Goal: Use online tool/utility: Utilize a website feature to perform a specific function

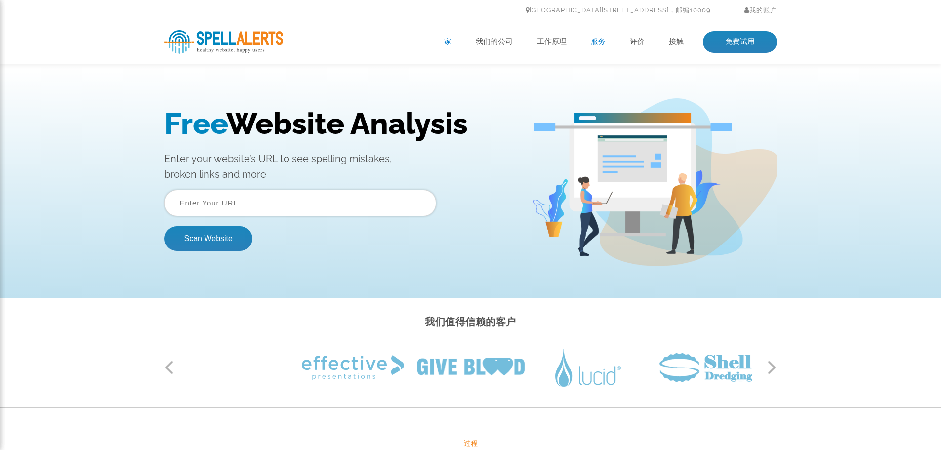
click at [600, 39] on font "服务" at bounding box center [598, 41] width 15 height 9
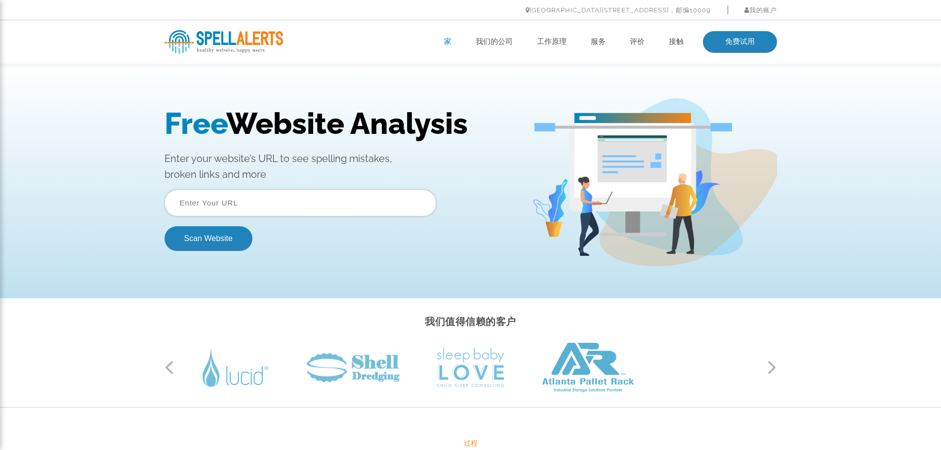
click at [252, 206] on input "text" at bounding box center [300, 203] width 272 height 27
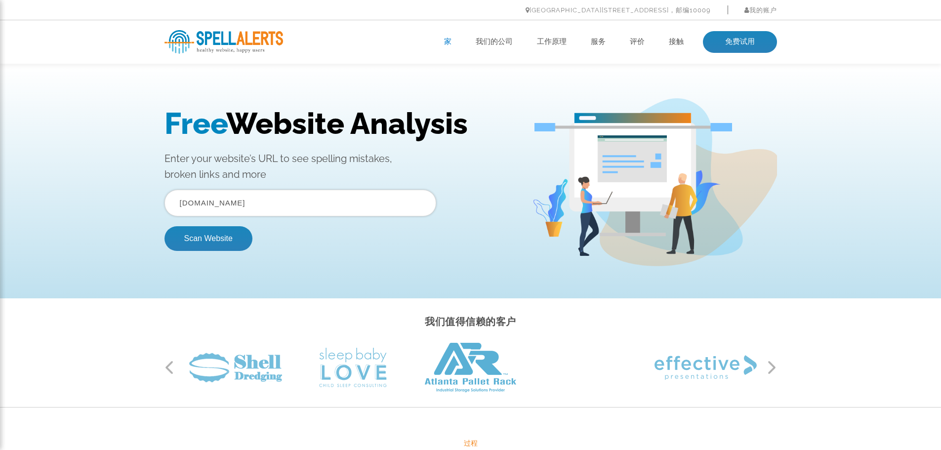
type input "[DOMAIN_NAME]"
click at [164, 226] on button "Scan Website" at bounding box center [208, 238] width 88 height 25
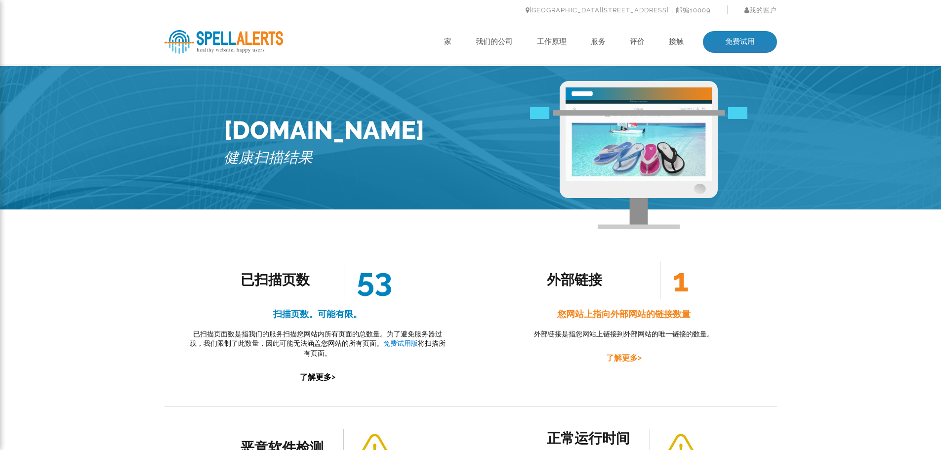
click at [628, 357] on font "了解更多" at bounding box center [622, 357] width 32 height 9
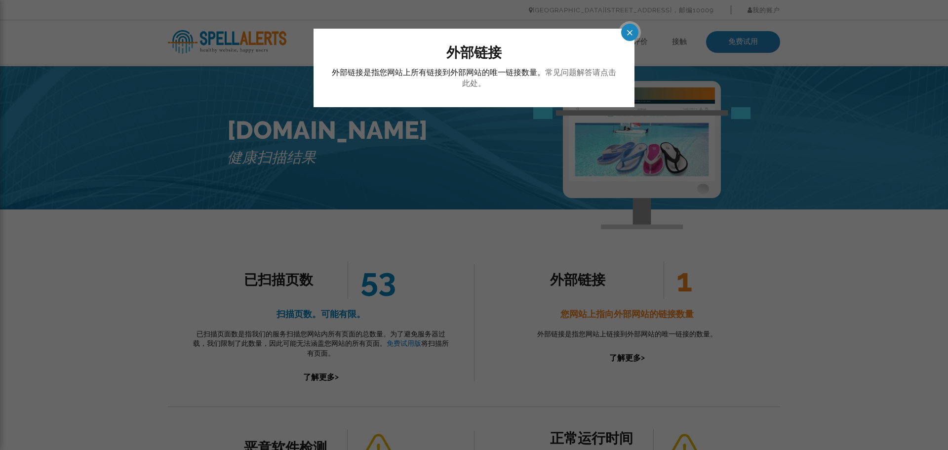
click at [593, 74] on font "常见问题解答请点击此处。" at bounding box center [539, 78] width 154 height 20
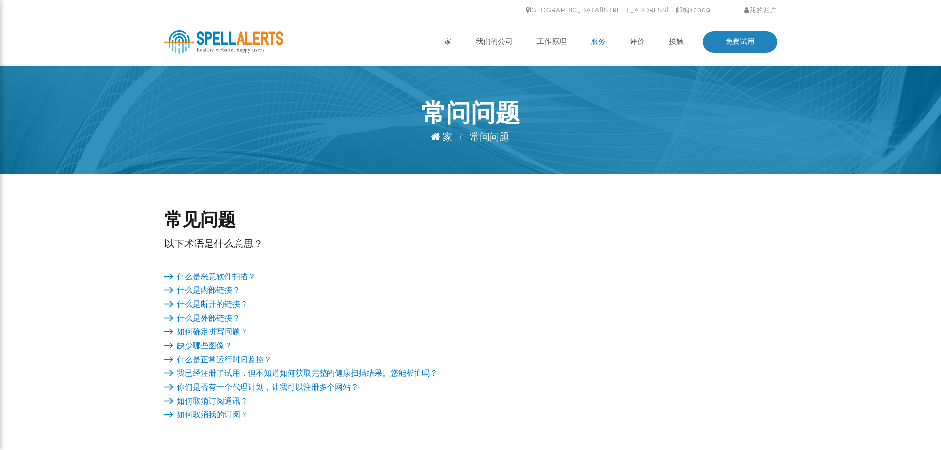
click at [597, 43] on font "服务" at bounding box center [598, 41] width 15 height 9
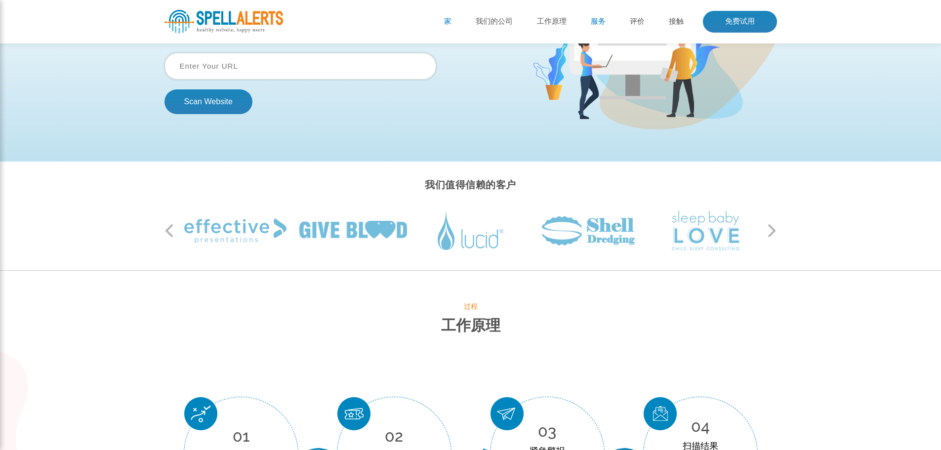
scroll to position [43, 0]
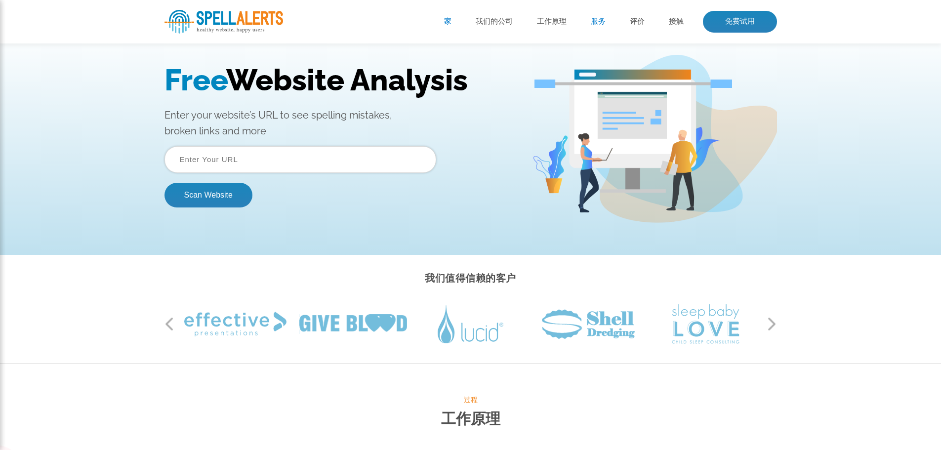
click at [245, 158] on input "text" at bounding box center [300, 159] width 272 height 27
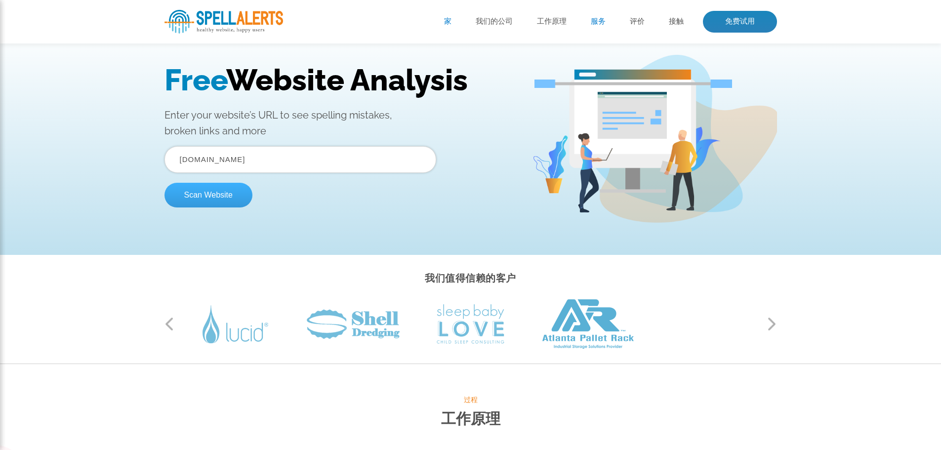
type input "CHINA-FLIPFLOPS.COM"
click at [228, 191] on button "Scan Website" at bounding box center [208, 195] width 88 height 25
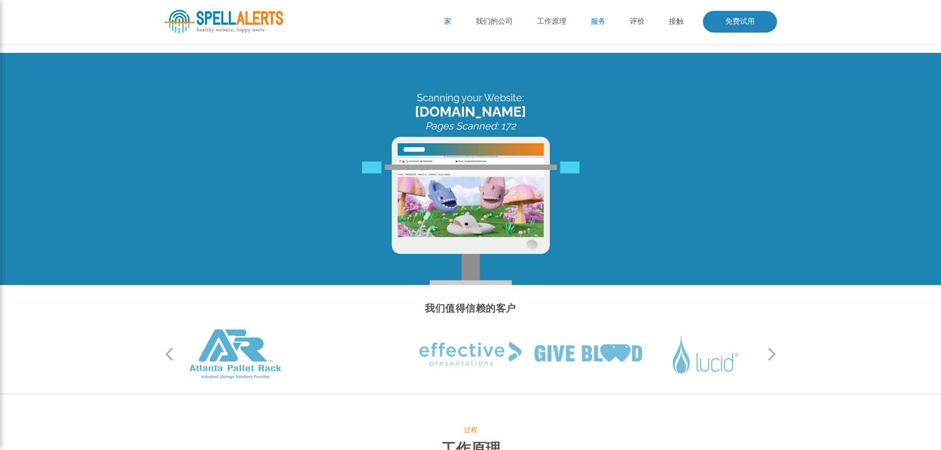
scroll to position [0, 0]
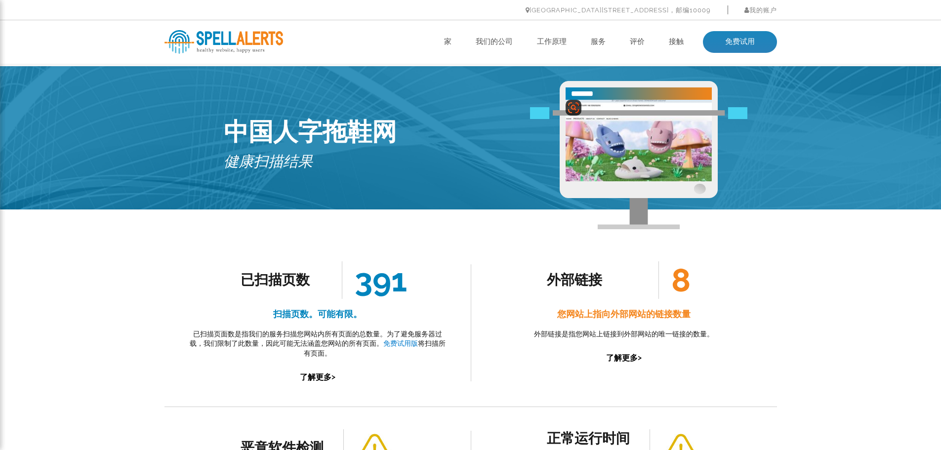
click at [629, 140] on img at bounding box center [638, 140] width 146 height 81
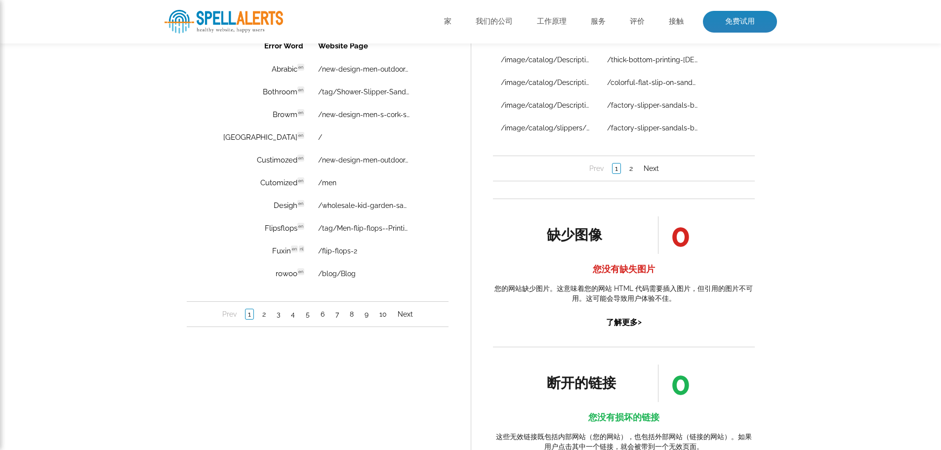
scroll to position [642, 0]
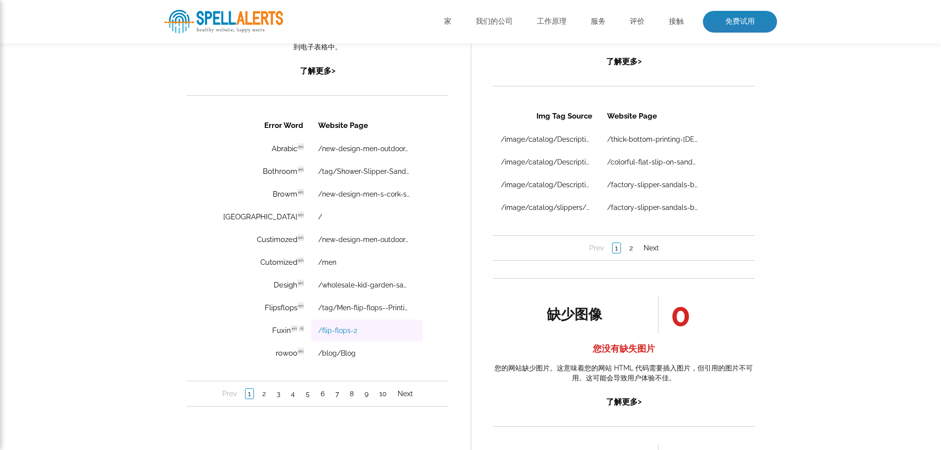
click at [318, 331] on link "/flip-flops-2" at bounding box center [337, 330] width 39 height 8
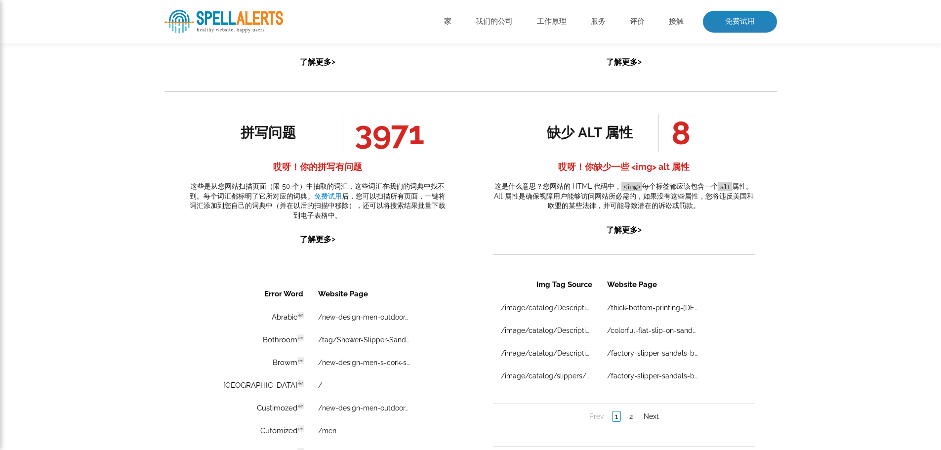
scroll to position [444, 0]
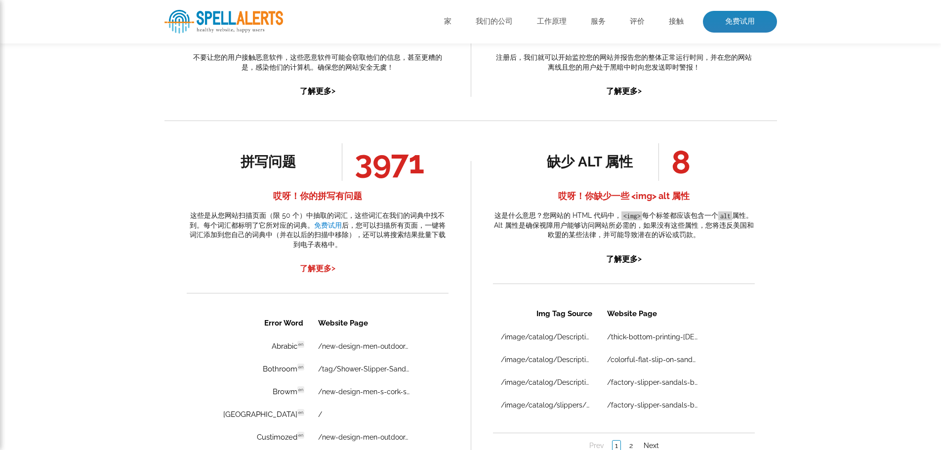
click at [321, 273] on font "了解更多" at bounding box center [316, 268] width 32 height 9
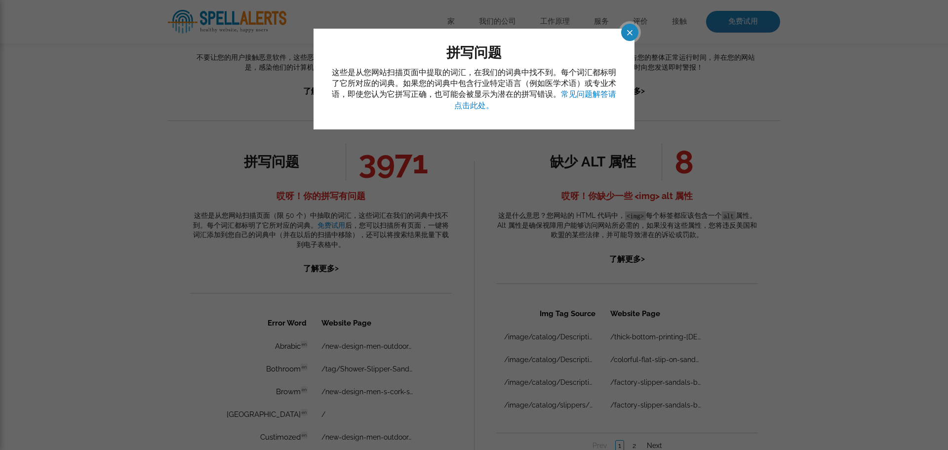
click at [628, 33] on span at bounding box center [620, 32] width 17 height 17
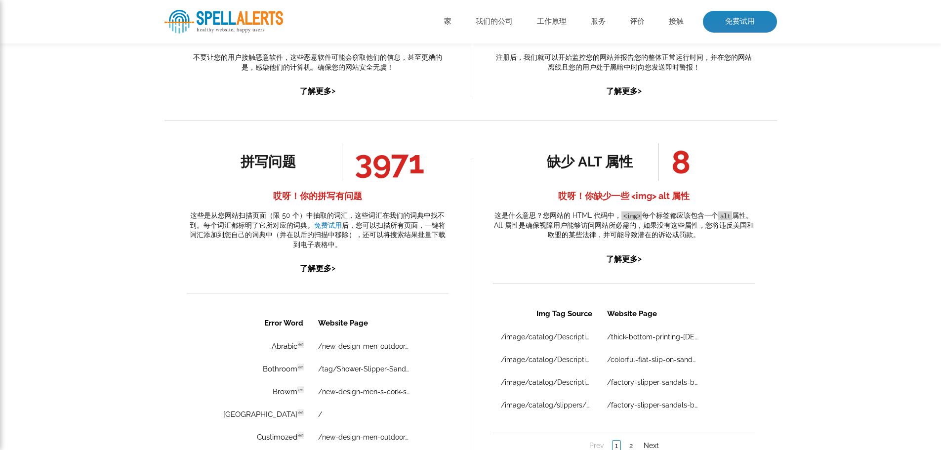
click at [361, 179] on font "3971" at bounding box center [390, 162] width 70 height 38
click at [269, 170] on font "拼写问题" at bounding box center [267, 162] width 55 height 16
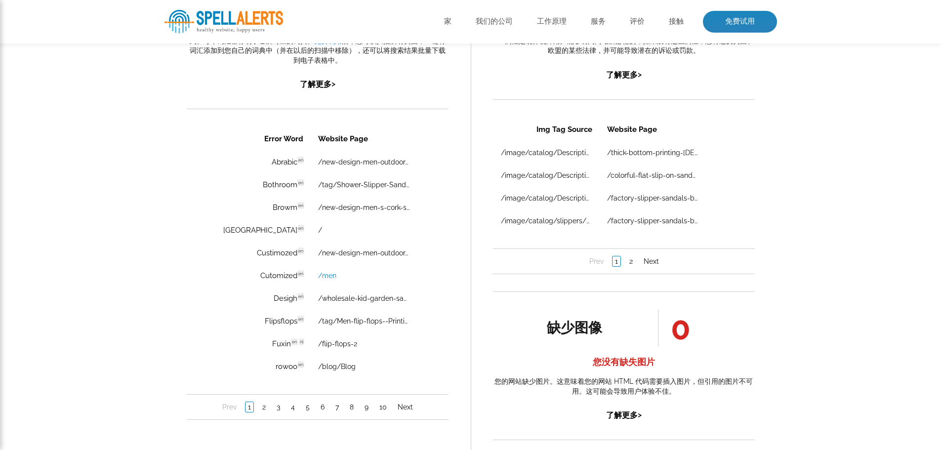
scroll to position [642, 0]
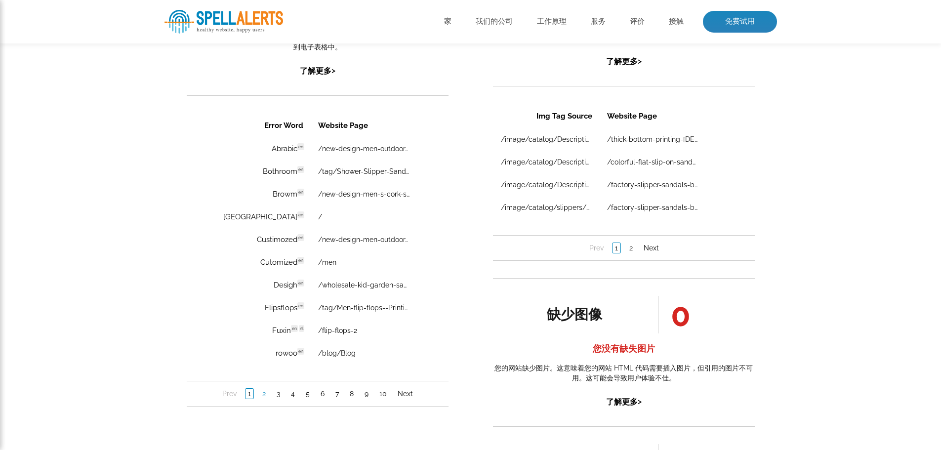
click at [264, 395] on link "2" at bounding box center [263, 394] width 8 height 10
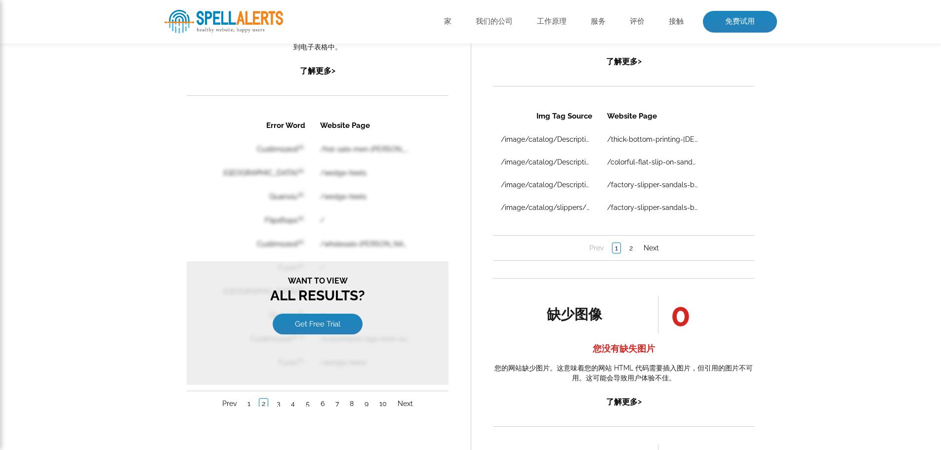
scroll to position [0, 0]
click at [250, 400] on link "1" at bounding box center [248, 403] width 8 height 10
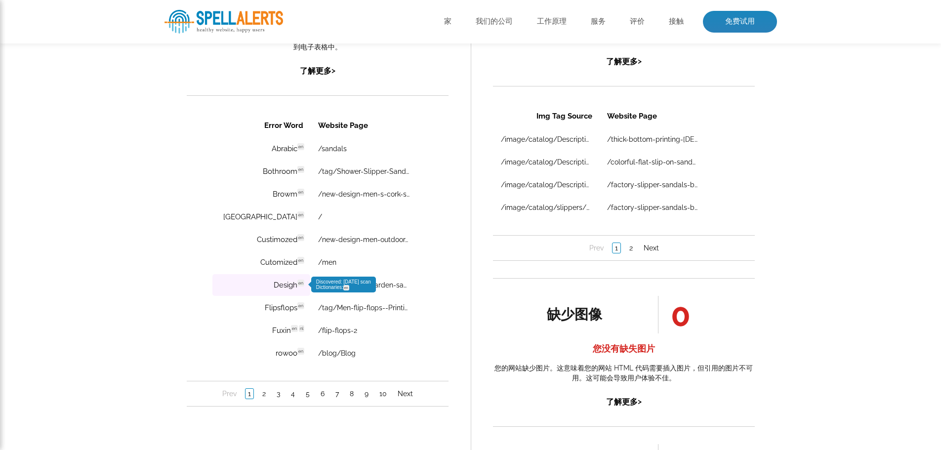
click at [265, 284] on td "Desigh en Discovered: 09-12-2025 scan Dictionaries: en" at bounding box center [261, 285] width 98 height 22
click at [357, 283] on link "/wholesale-kid-garden-sandals-diy-eva-clog-girls-summer-sandals-breathable-slip…" at bounding box center [363, 285] width 91 height 8
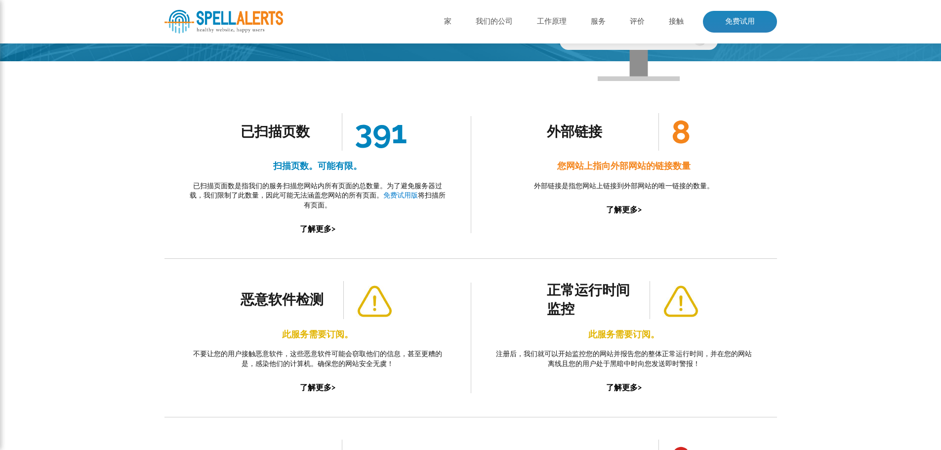
scroll to position [99, 0]
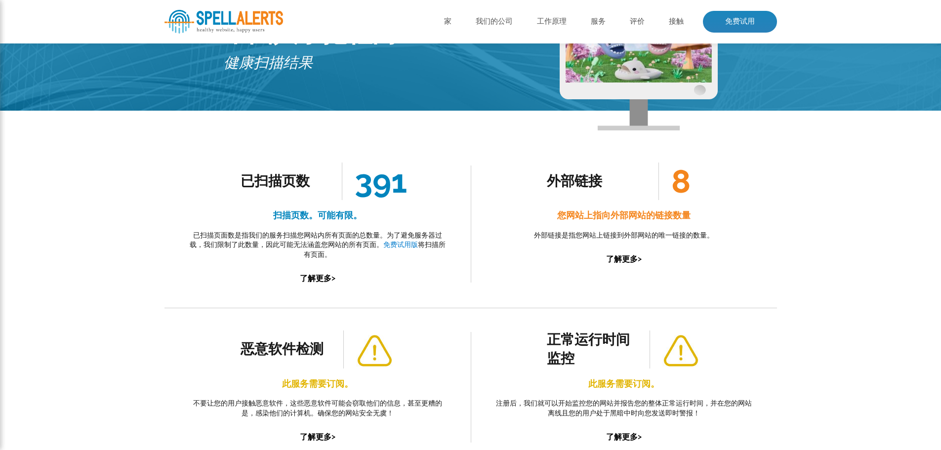
drag, startPoint x: 686, startPoint y: 182, endPoint x: 682, endPoint y: 193, distance: 11.6
click at [686, 182] on font "8" at bounding box center [680, 181] width 19 height 38
click at [622, 260] on font "了解更多" at bounding box center [622, 258] width 32 height 9
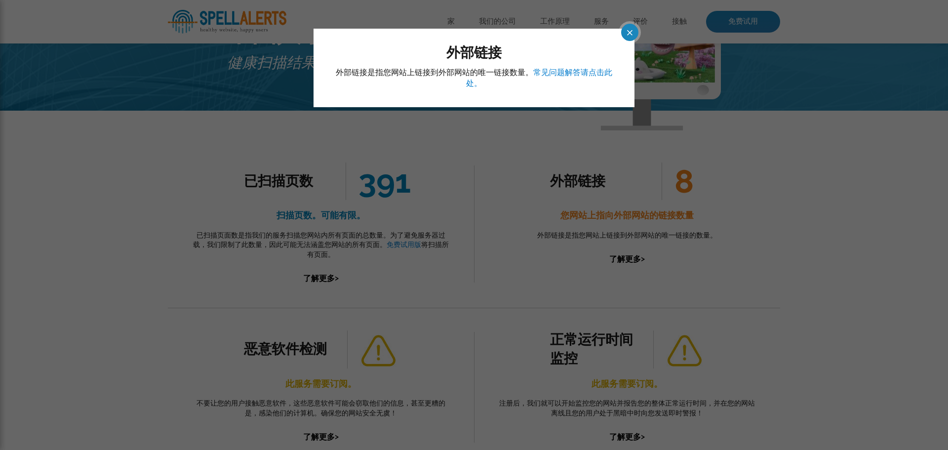
click at [628, 31] on span at bounding box center [620, 32] width 17 height 17
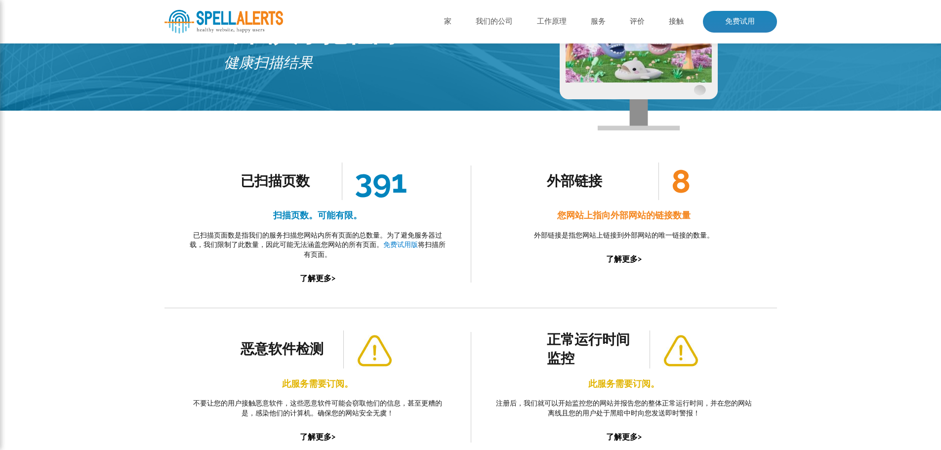
click at [391, 191] on font "391" at bounding box center [381, 181] width 52 height 38
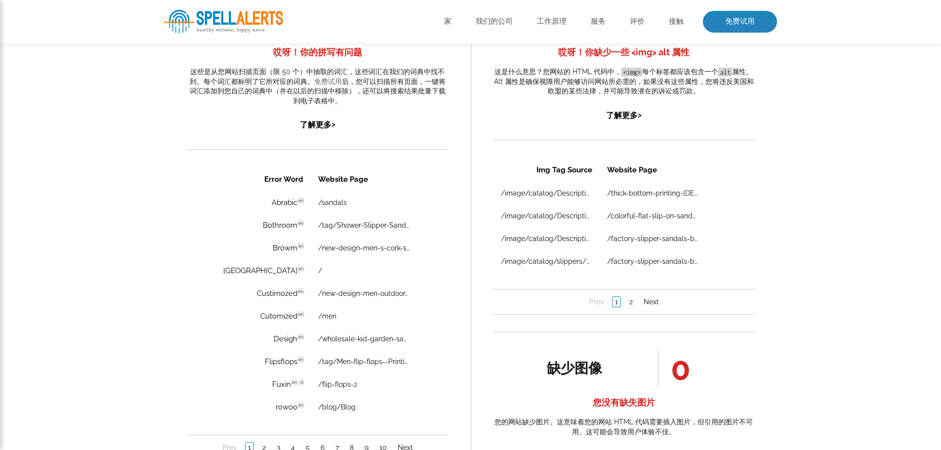
scroll to position [593, 0]
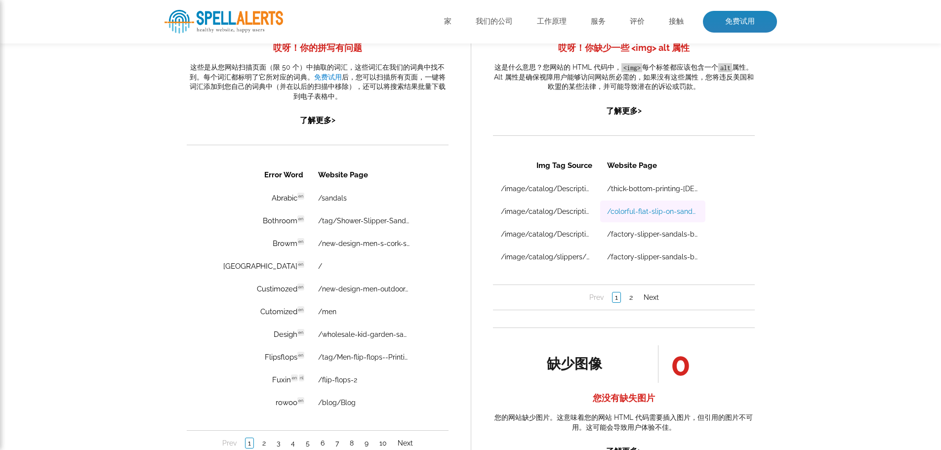
click at [638, 211] on link "/colorful-flat-slip-on-sandals-for-ladies-hot-sale-outdoor-casual-slide-shoes" at bounding box center [651, 211] width 91 height 8
